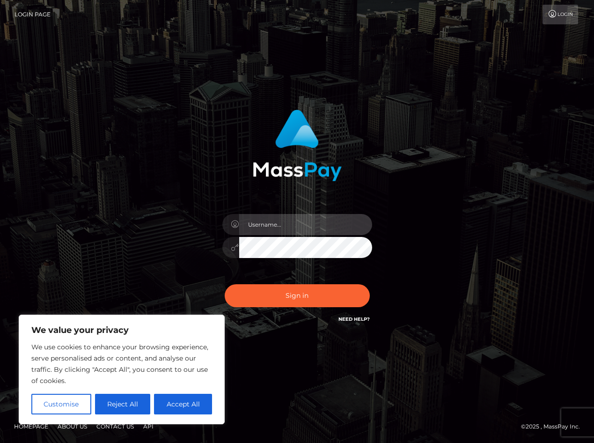
click at [284, 216] on input "text" at bounding box center [305, 224] width 133 height 21
click at [269, 223] on input "text" at bounding box center [305, 224] width 133 height 21
drag, startPoint x: 539, startPoint y: 189, endPoint x: 525, endPoint y: 194, distance: 15.4
click at [535, 190] on div "Sign in" at bounding box center [297, 221] width 534 height 238
click at [300, 224] on input "text" at bounding box center [305, 224] width 133 height 21
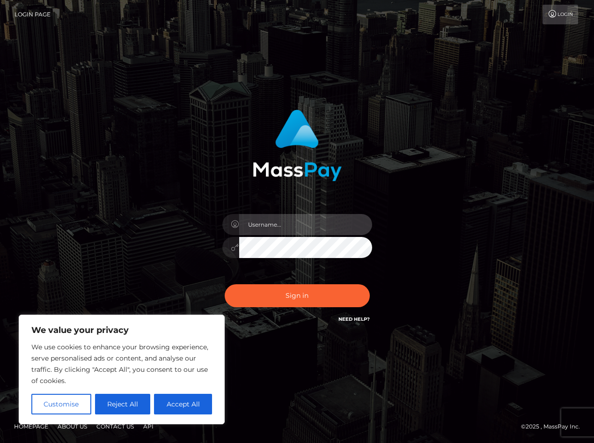
paste input "pluto121505@gmail.com"
type input "pluto121505@gmail.com"
click at [405, 222] on div "pluto121505@gmail.com Sign in" at bounding box center [297, 216] width 246 height 229
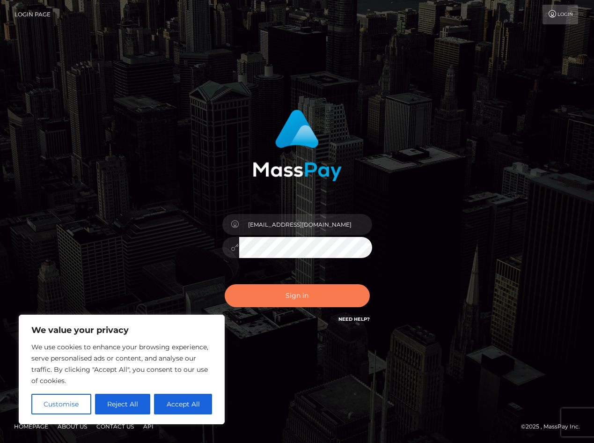
click at [292, 297] on button "Sign in" at bounding box center [297, 295] width 145 height 23
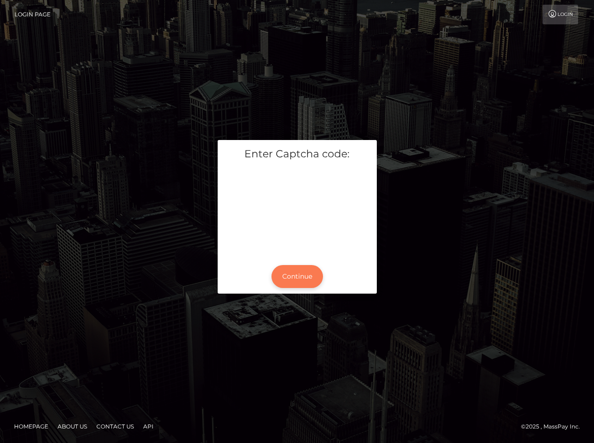
click at [288, 286] on button "Continue" at bounding box center [296, 276] width 51 height 23
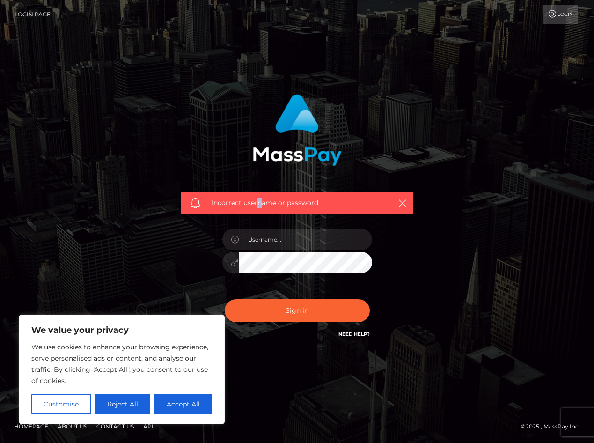
drag, startPoint x: 259, startPoint y: 191, endPoint x: 262, endPoint y: 196, distance: 6.1
click at [262, 196] on div "Incorrect username or password." at bounding box center [297, 202] width 232 height 23
drag, startPoint x: 262, startPoint y: 196, endPoint x: 284, endPoint y: 235, distance: 45.1
click at [284, 235] on input "text" at bounding box center [305, 239] width 133 height 21
type input "pluto121505@gmail.com"
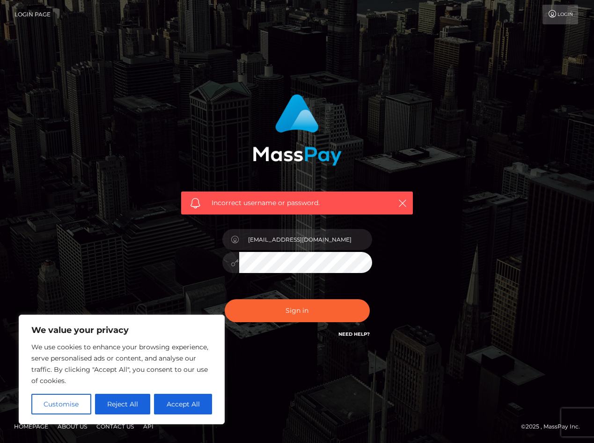
click at [376, 111] on div "Incorrect username or password." at bounding box center [297, 151] width 246 height 128
click at [307, 251] on div "pluto121505@gmail.com" at bounding box center [297, 258] width 164 height 72
click at [249, 235] on input "pluto121505@gmail.com" at bounding box center [305, 239] width 133 height 21
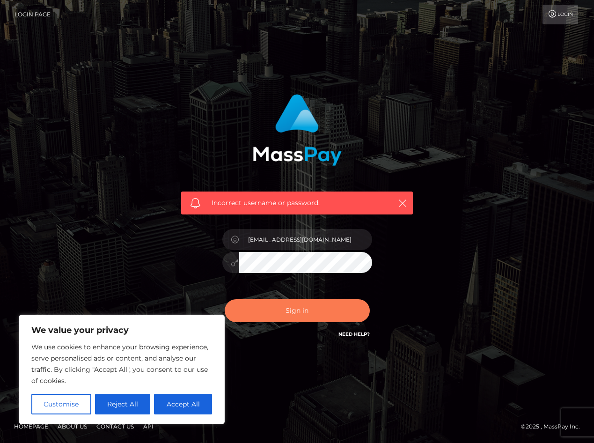
click at [285, 308] on button "Sign in" at bounding box center [297, 310] width 145 height 23
